Goal: Find specific page/section: Find specific page/section

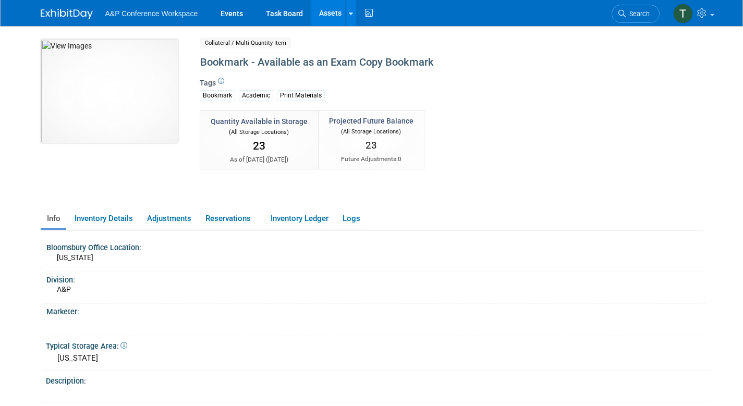
click at [562, 84] on div "Tags Bookmark Academic Print Materials" at bounding box center [418, 93] width 436 height 30
click at [231, 8] on link "Events" at bounding box center [232, 13] width 38 height 26
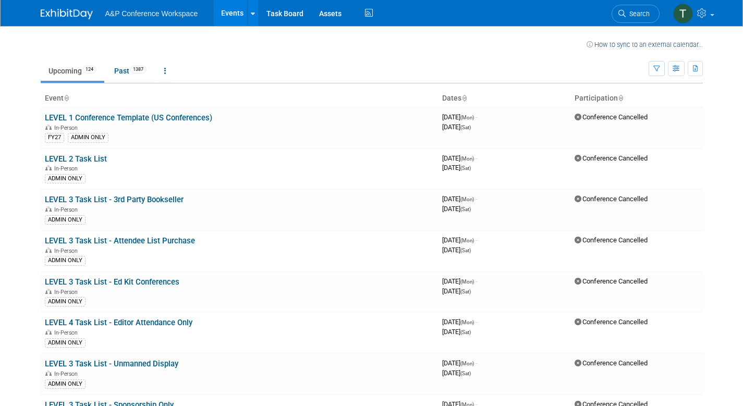
scroll to position [3721, 0]
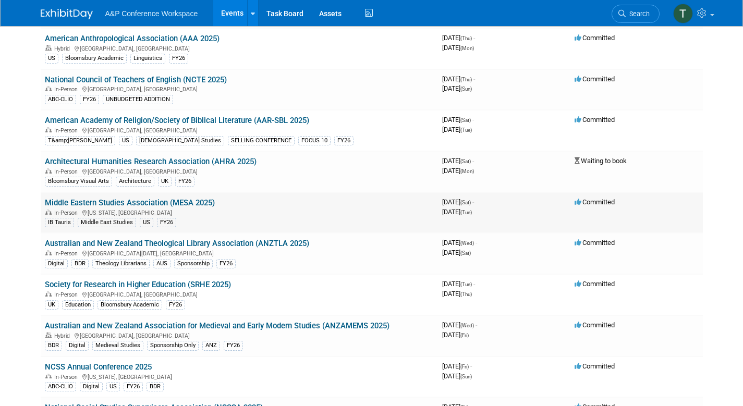
click at [173, 198] on td "Middle Eastern Studies Association (MESA 2025) In-Person Washington, DC IB Taur…" at bounding box center [239, 212] width 397 height 41
click at [170, 202] on link "Middle Eastern Studies Association (MESA 2025)" at bounding box center [130, 202] width 170 height 9
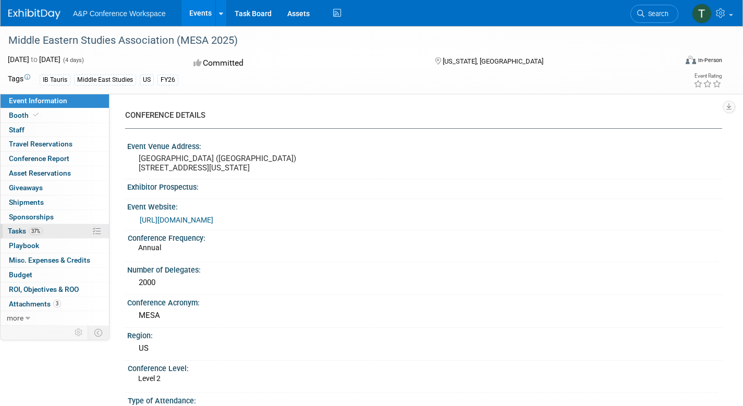
click at [22, 227] on span "Tasks 37%" at bounding box center [25, 231] width 35 height 8
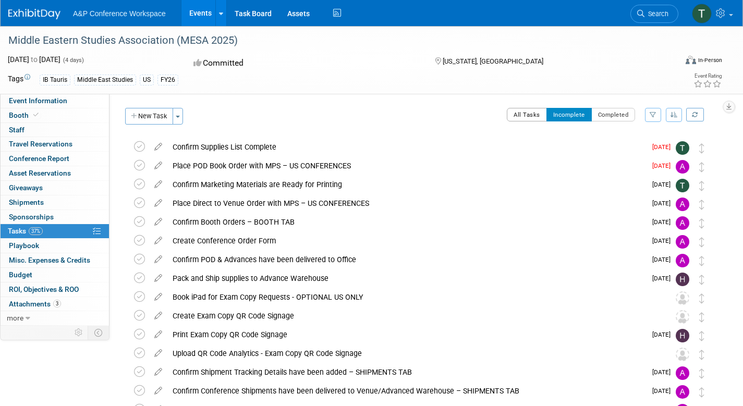
click at [526, 118] on button "All Tasks" at bounding box center [527, 115] width 40 height 14
